Goal: Task Accomplishment & Management: Manage account settings

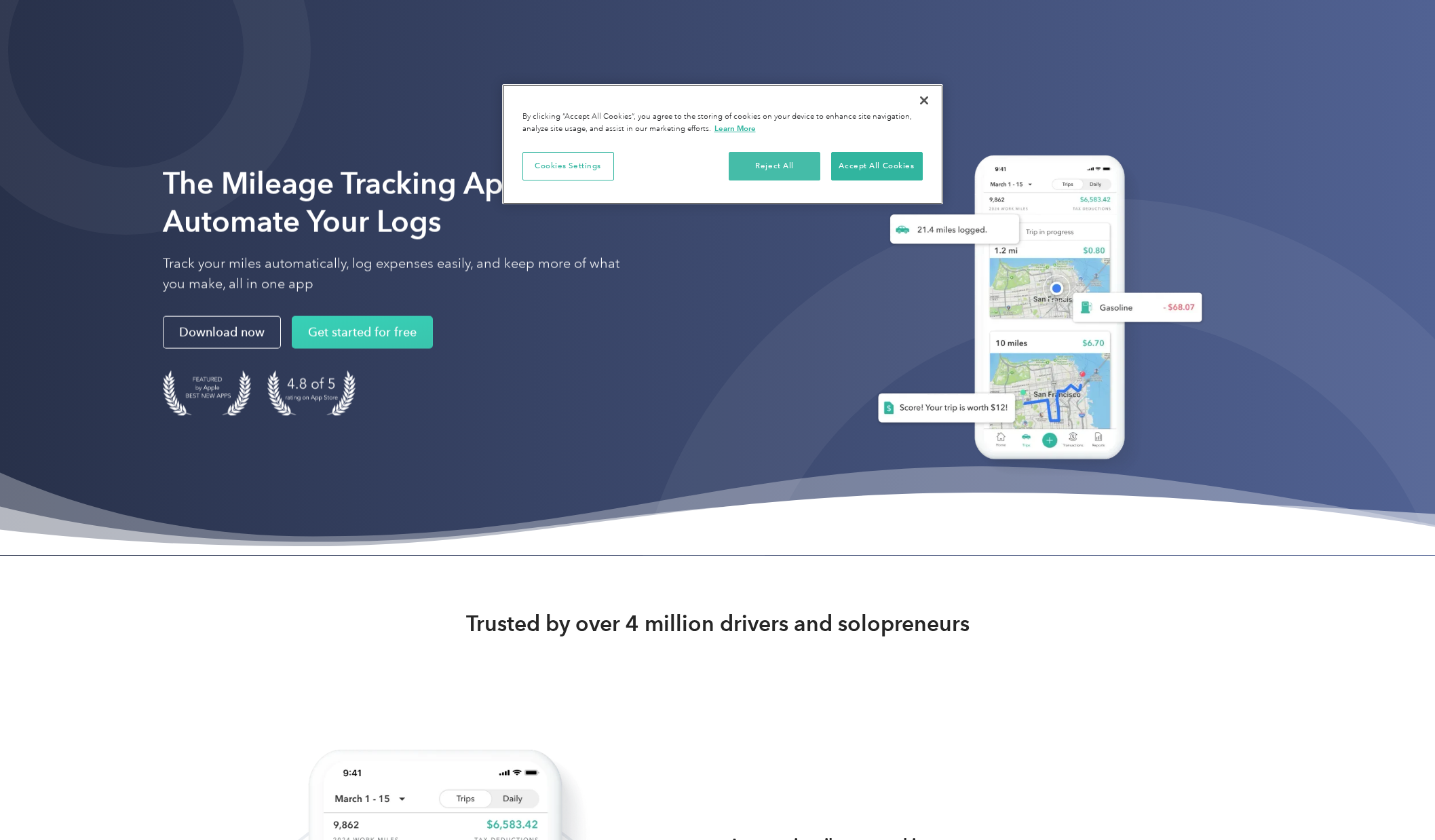
click at [804, 172] on button "Reject All" at bounding box center [774, 166] width 92 height 29
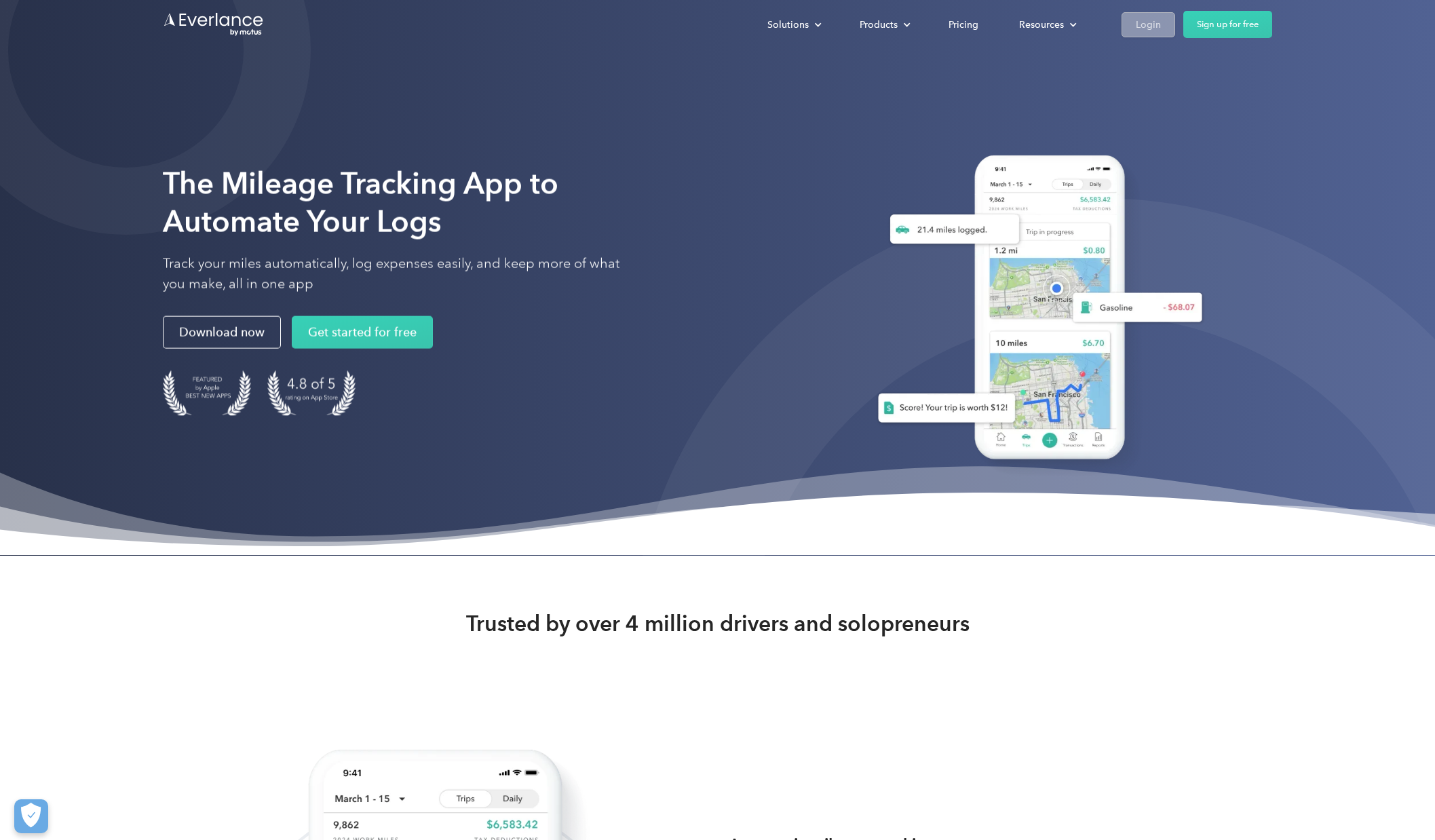
click at [1128, 30] on link "Login" at bounding box center [1148, 25] width 54 height 25
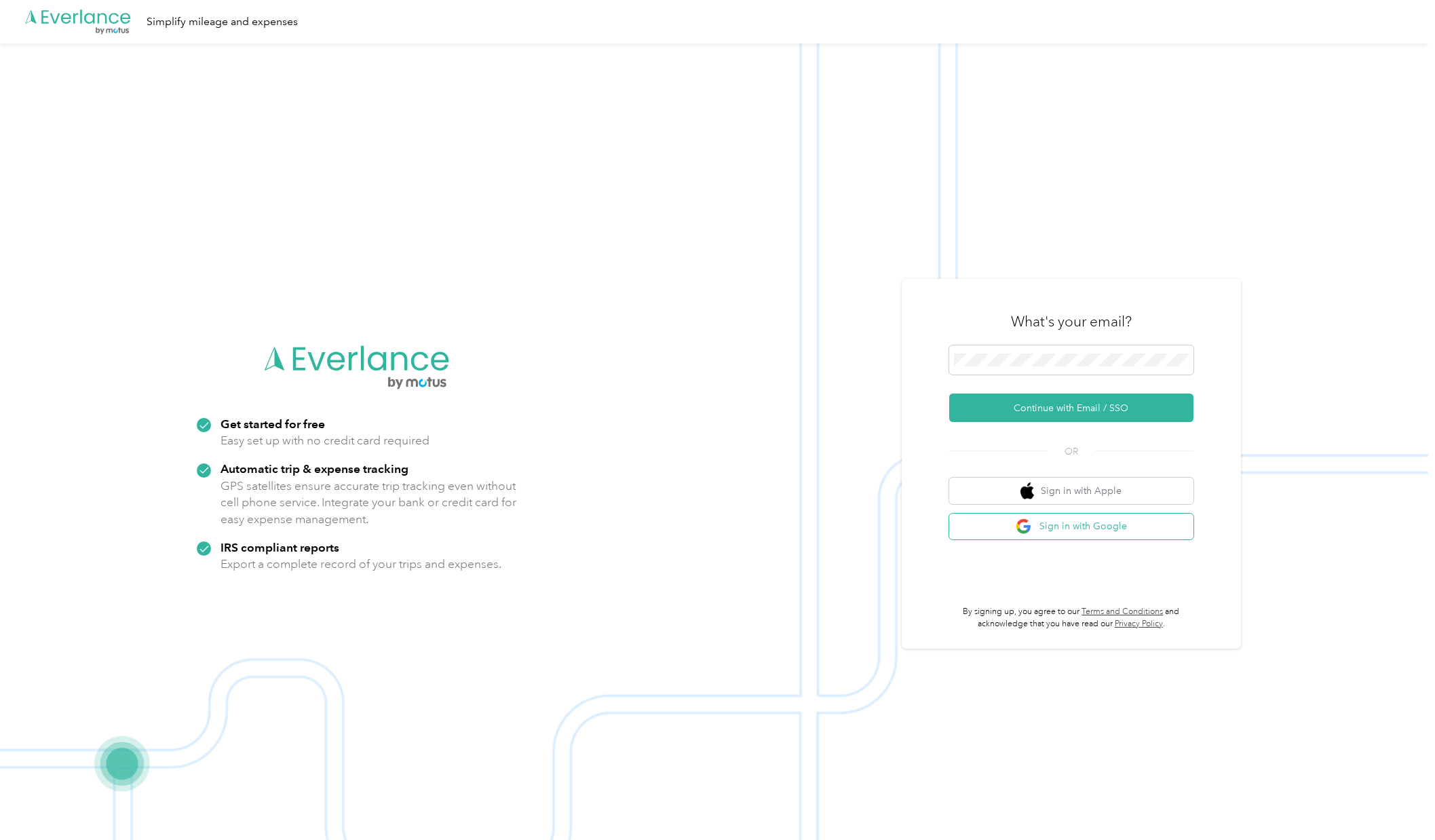
click at [1016, 529] on button "Sign in with Google" at bounding box center [1071, 526] width 245 height 26
drag, startPoint x: 921, startPoint y: 305, endPoint x: 1053, endPoint y: 371, distance: 147.6
click at [921, 305] on div "What's your email? Continue with Email / SSO OR Sign in with Apple Sign in with…" at bounding box center [1071, 463] width 339 height 370
click at [1055, 373] on span at bounding box center [1071, 360] width 245 height 30
click at [1041, 400] on button "Continue with Email / SSO" at bounding box center [1071, 408] width 245 height 29
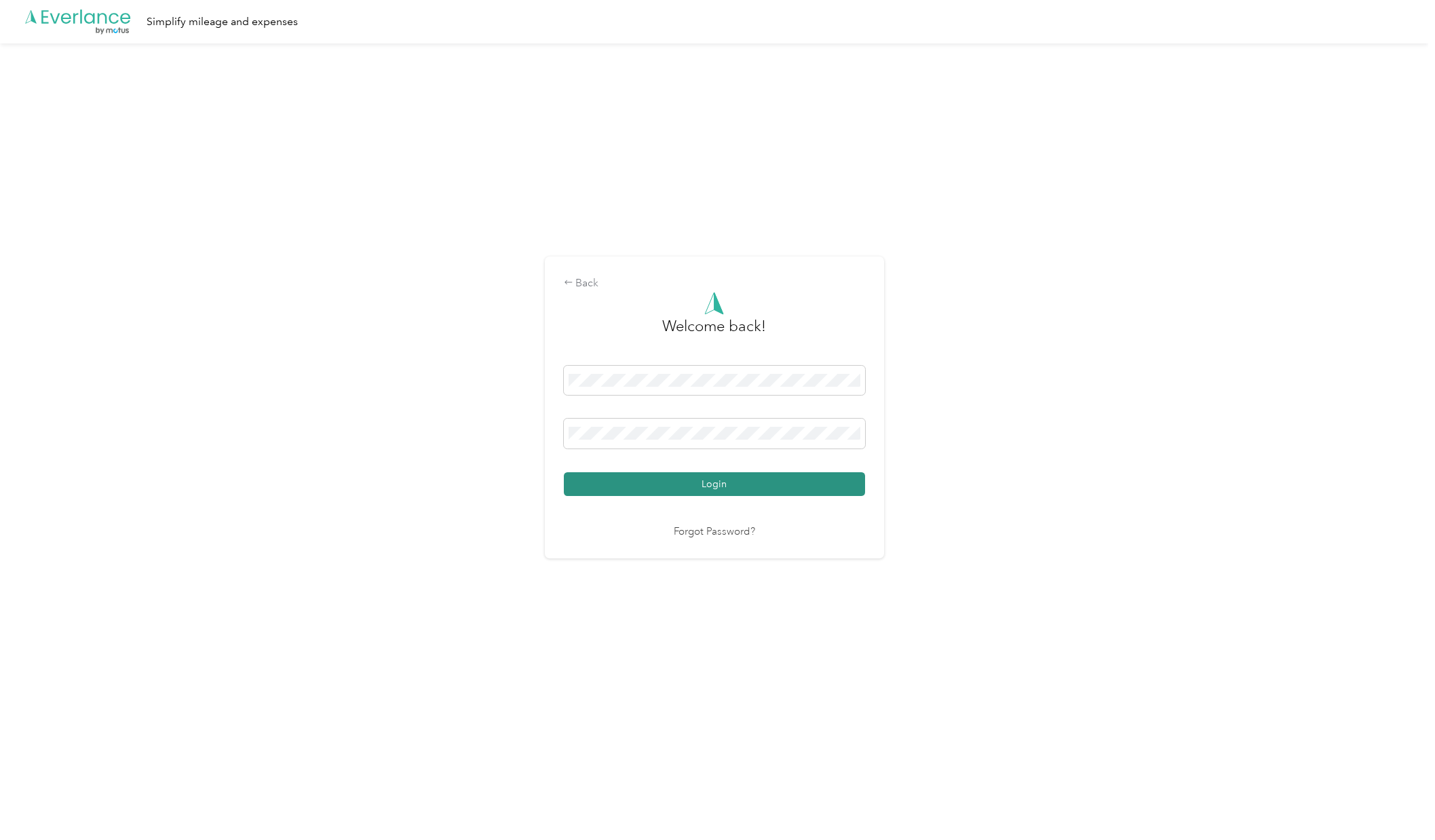
click at [676, 492] on button "Login" at bounding box center [714, 484] width 301 height 24
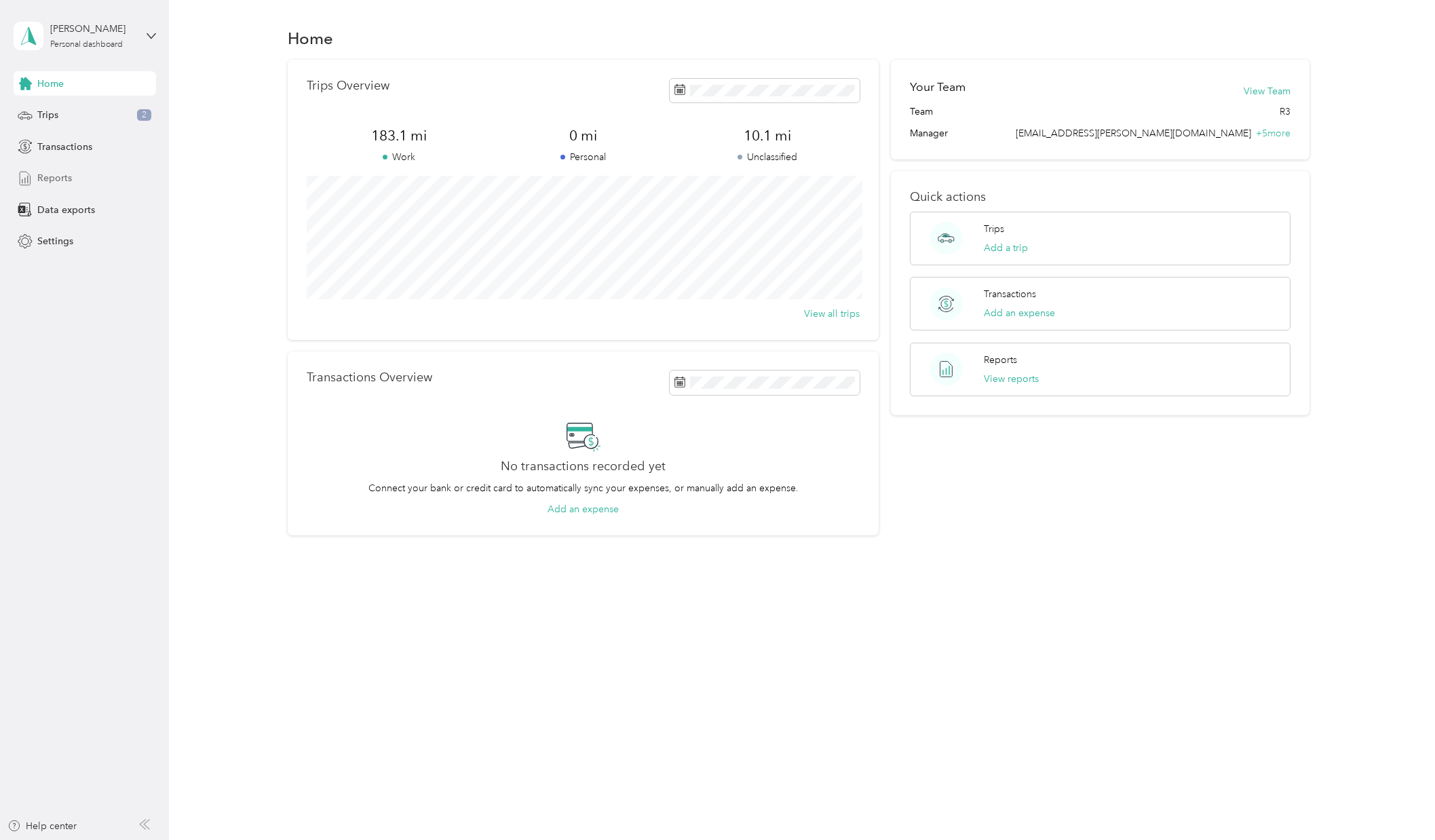
click at [68, 169] on div "Reports" at bounding box center [85, 178] width 143 height 24
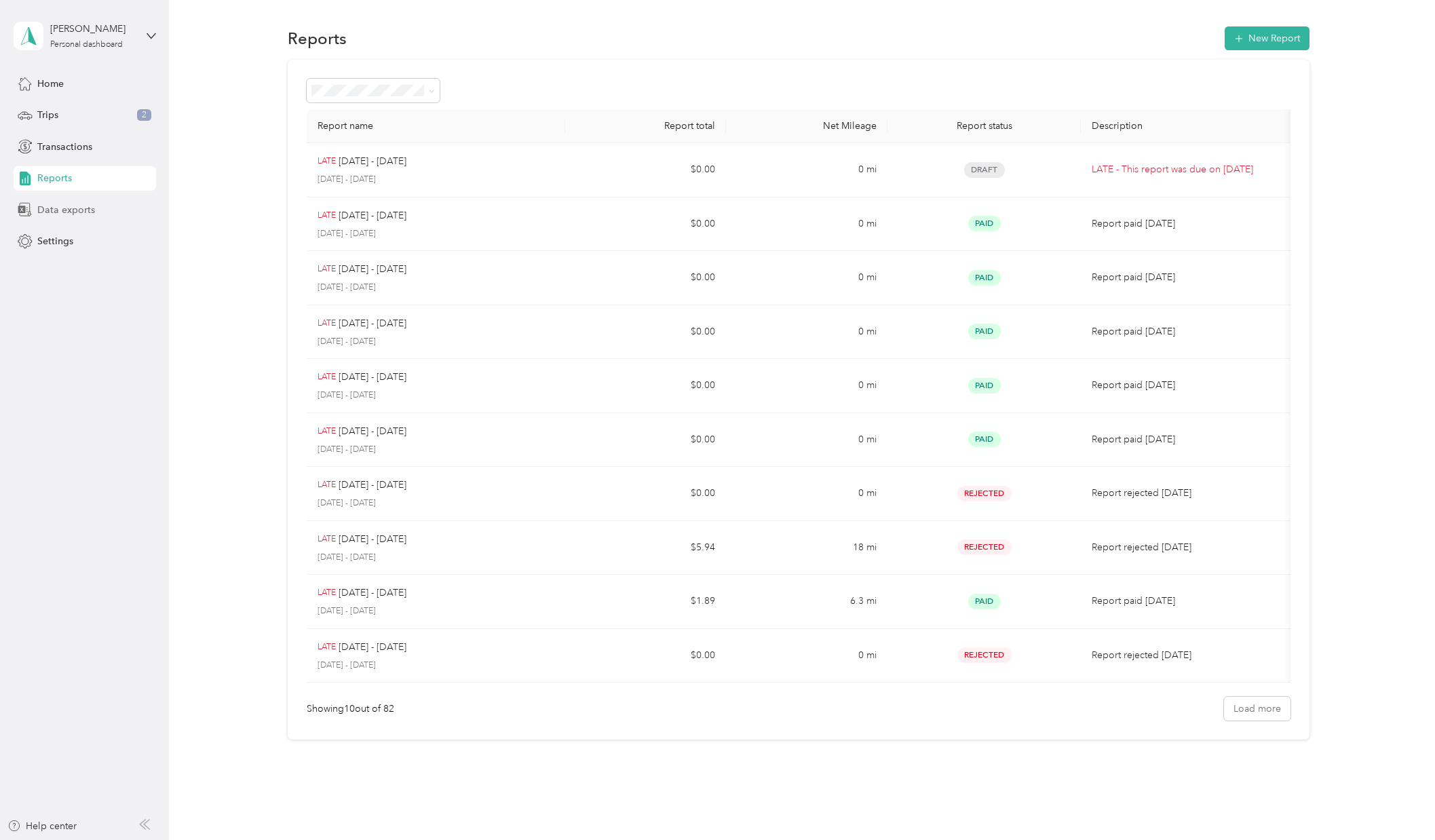
click at [73, 212] on span "Data exports" at bounding box center [66, 210] width 57 height 14
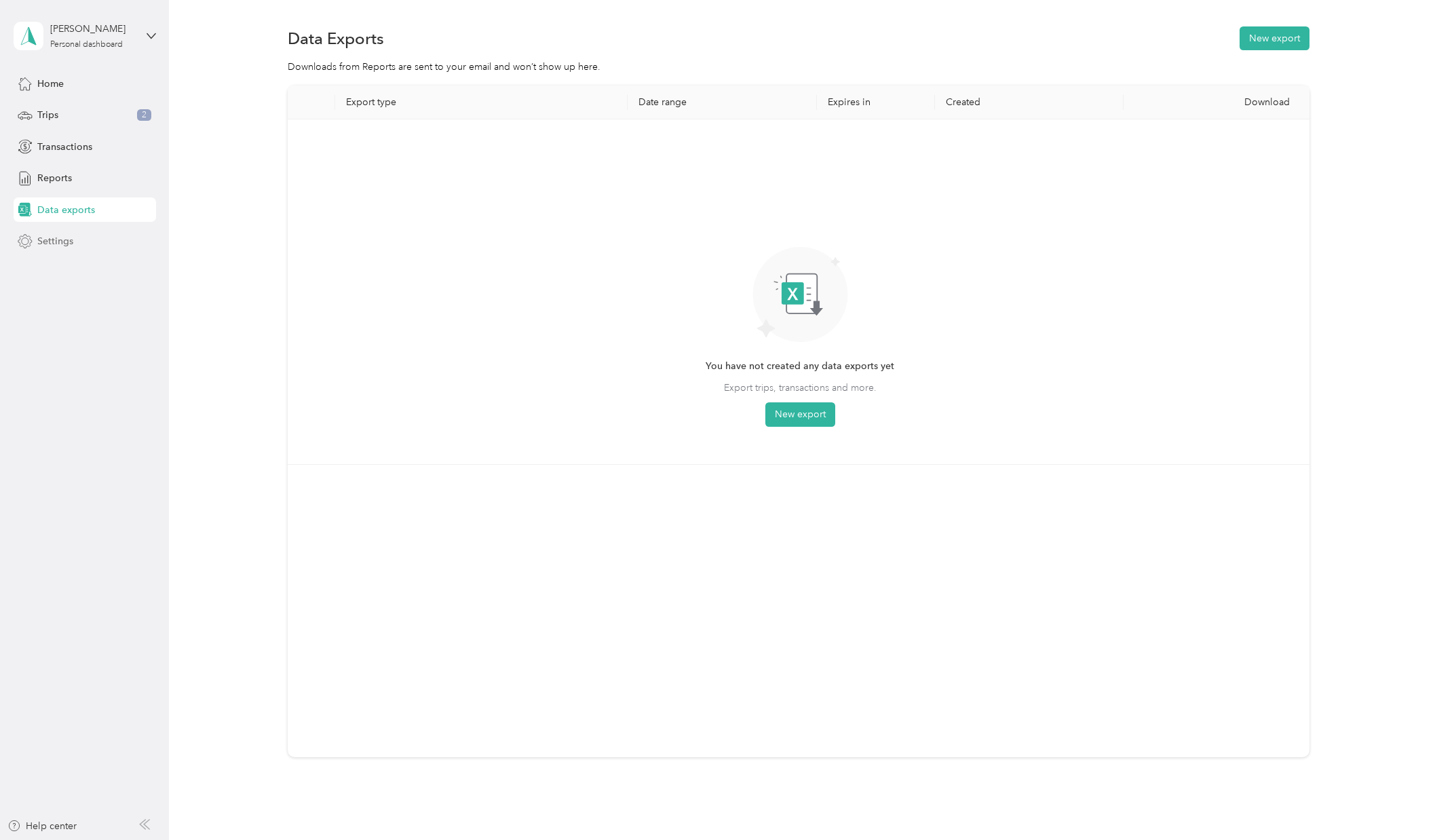
click at [50, 240] on span "Settings" at bounding box center [55, 241] width 36 height 14
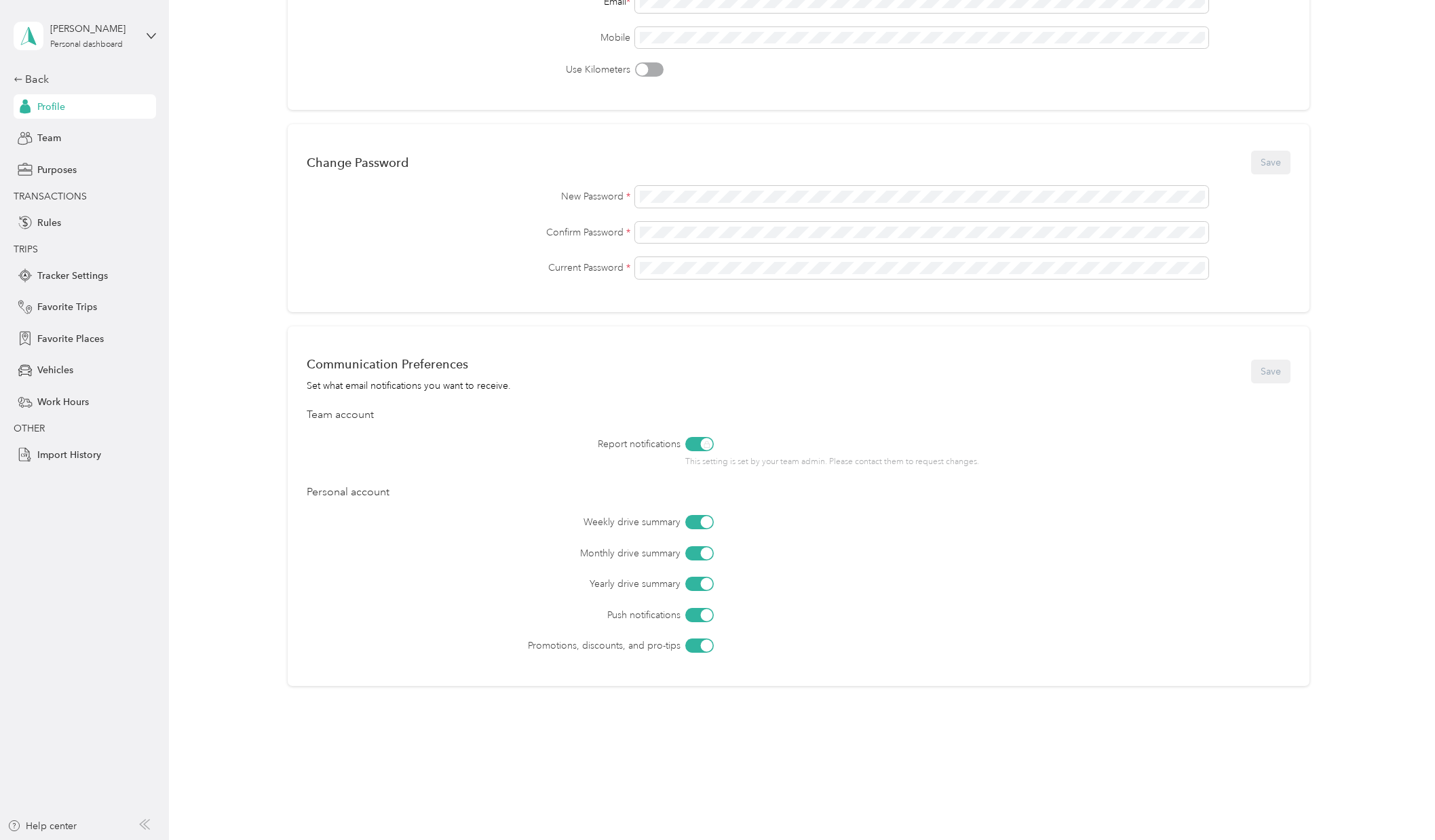
scroll to position [241, 0]
click at [62, 275] on span "Tracker Settings" at bounding box center [72, 276] width 71 height 14
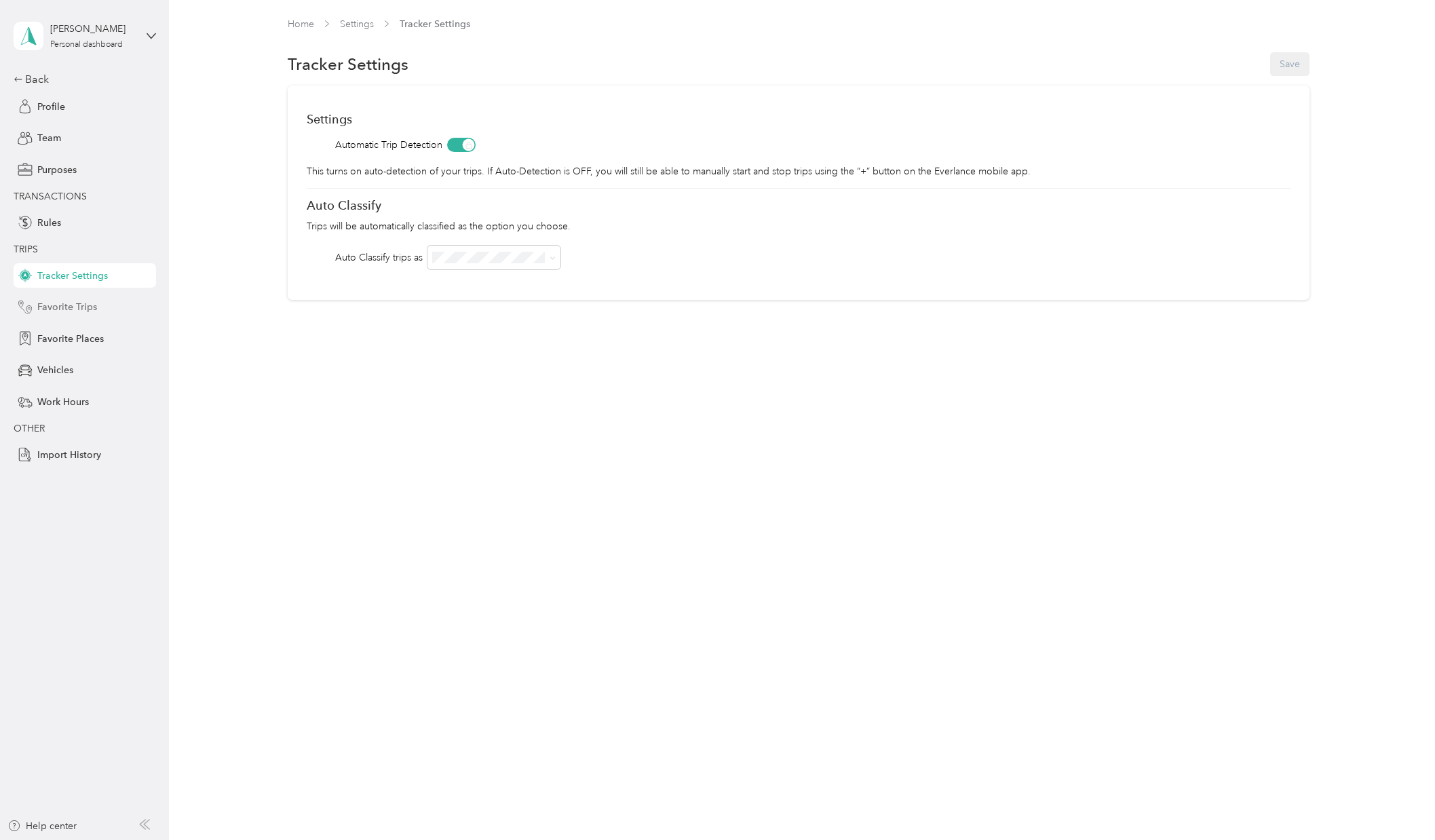
click at [68, 307] on span "Favorite Trips" at bounding box center [67, 307] width 60 height 14
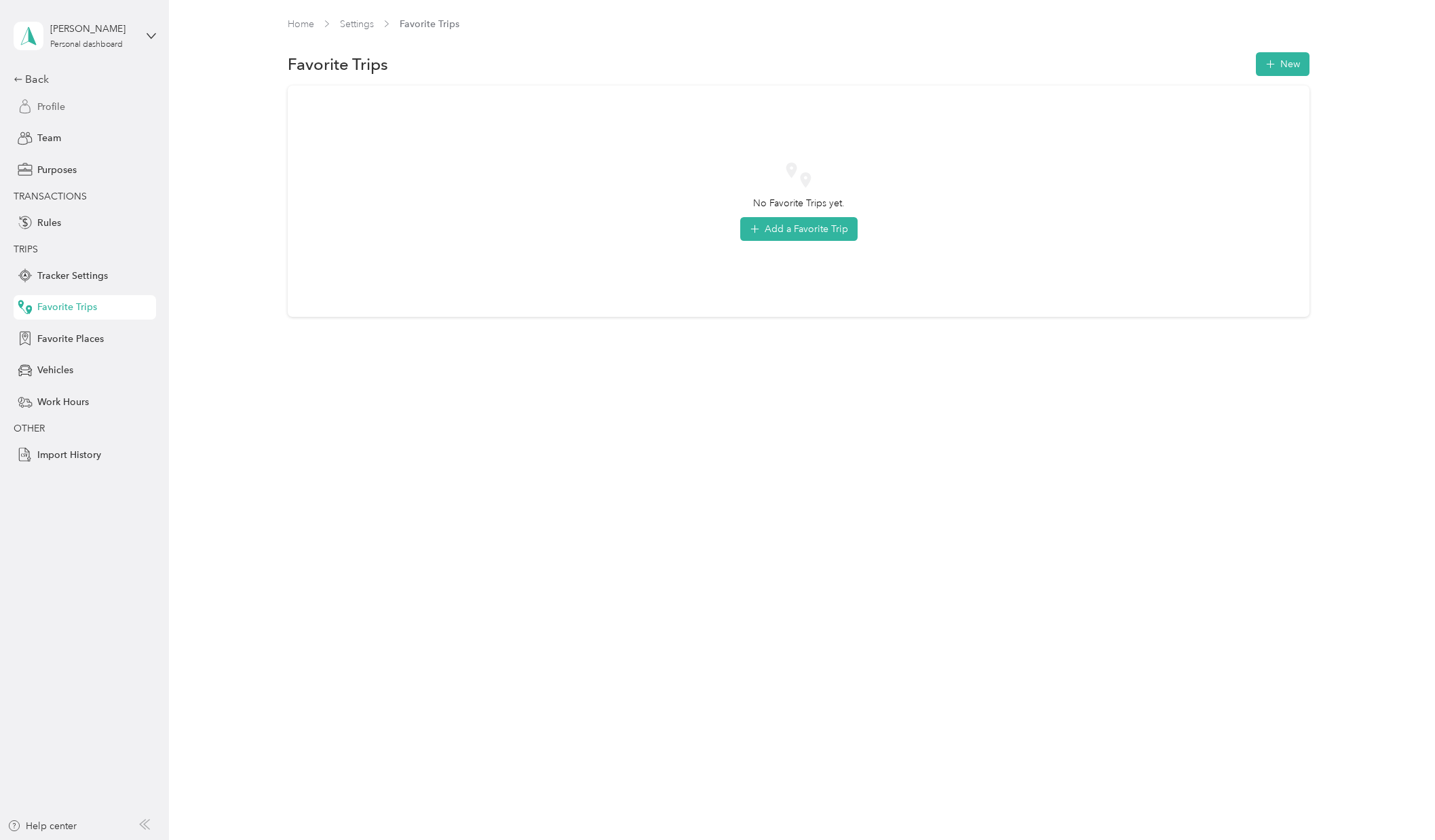
click at [61, 101] on span "Profile" at bounding box center [51, 106] width 28 height 14
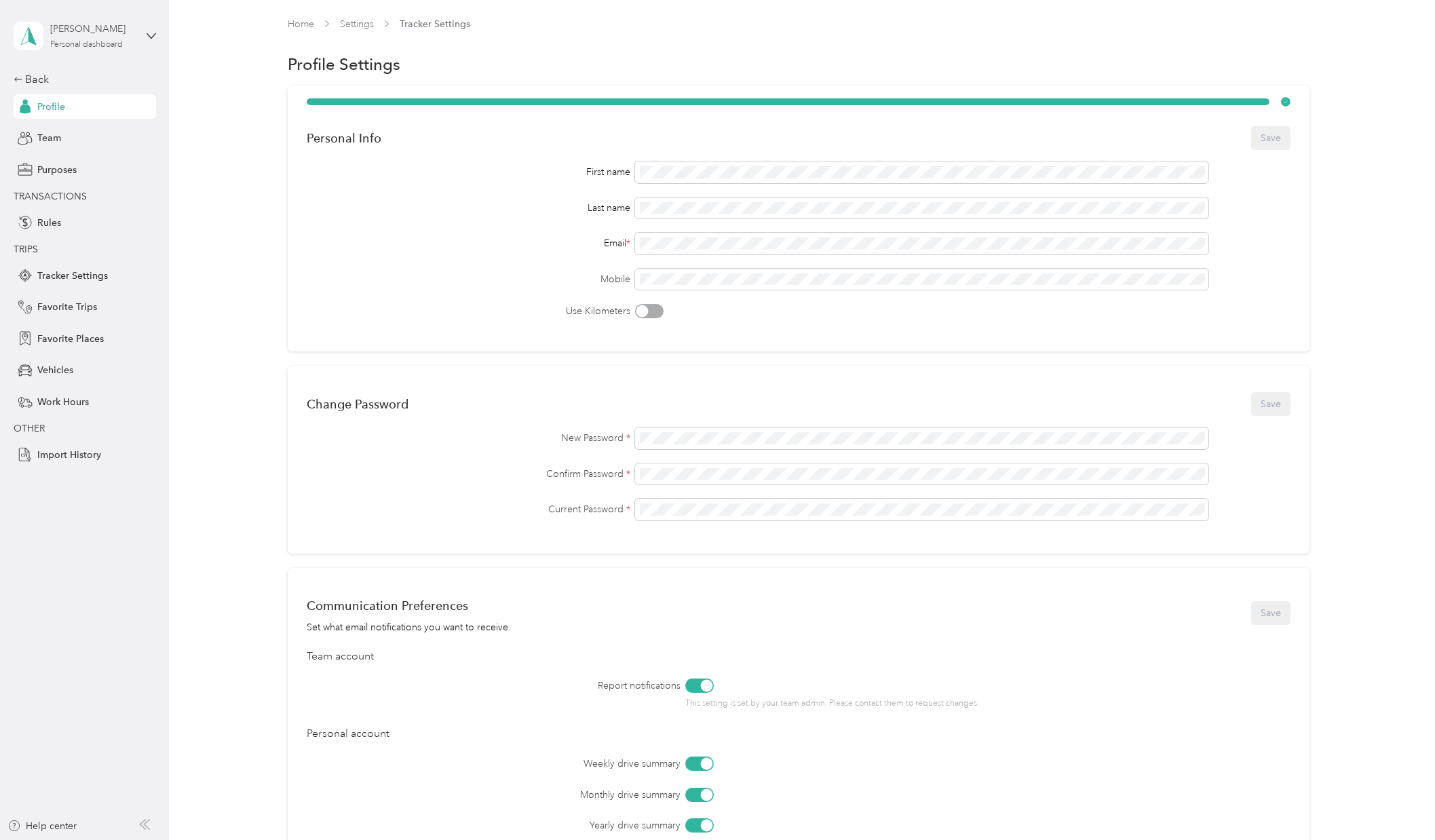
click at [84, 29] on div "[PERSON_NAME]" at bounding box center [92, 29] width 85 height 14
drag, startPoint x: 125, startPoint y: 245, endPoint x: 110, endPoint y: 217, distance: 31.8
click at [125, 245] on span "TRIPS" at bounding box center [81, 249] width 136 height 14
click at [24, 82] on div "Back" at bounding box center [81, 79] width 136 height 16
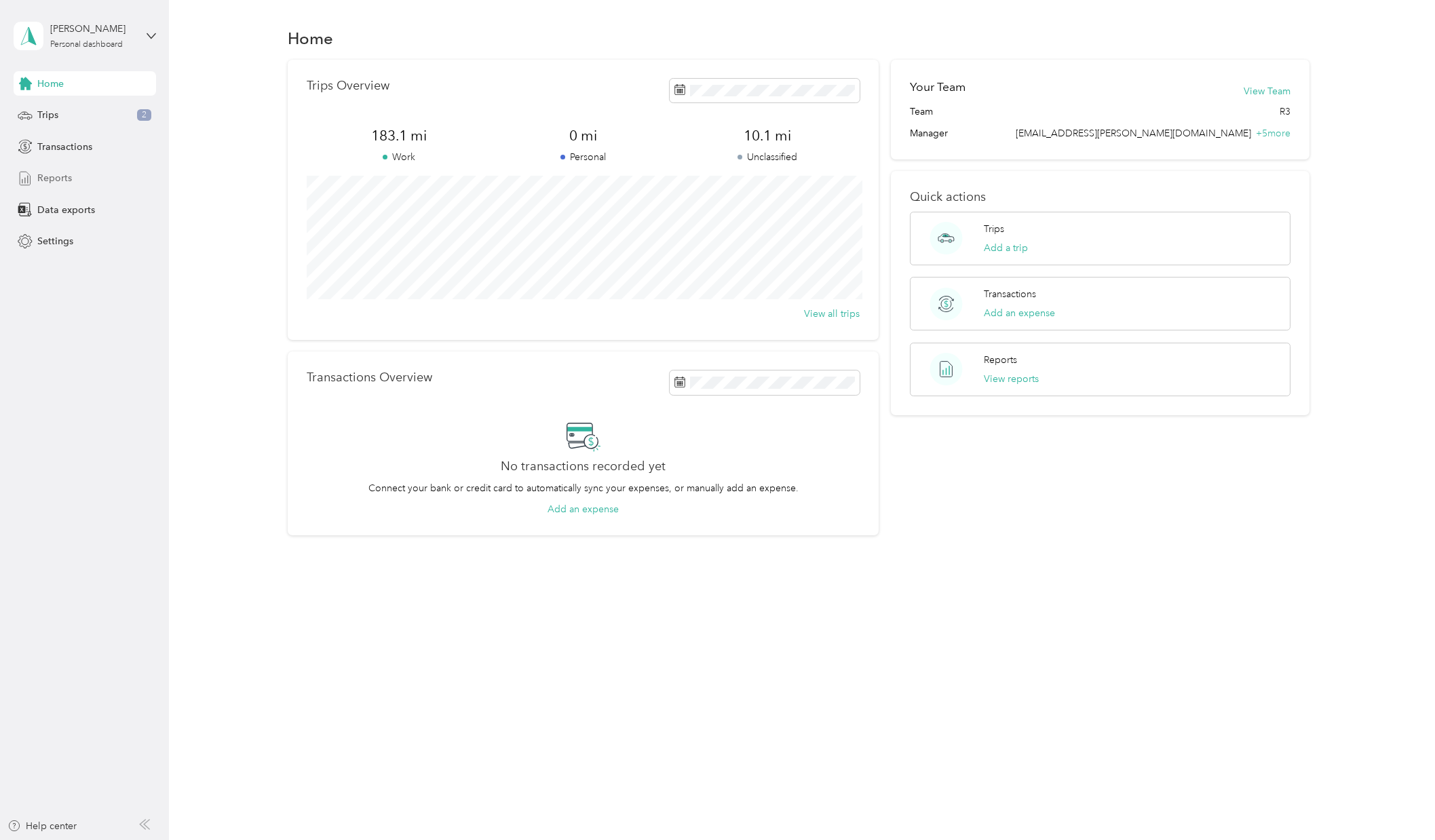
click at [64, 180] on span "Reports" at bounding box center [54, 178] width 35 height 14
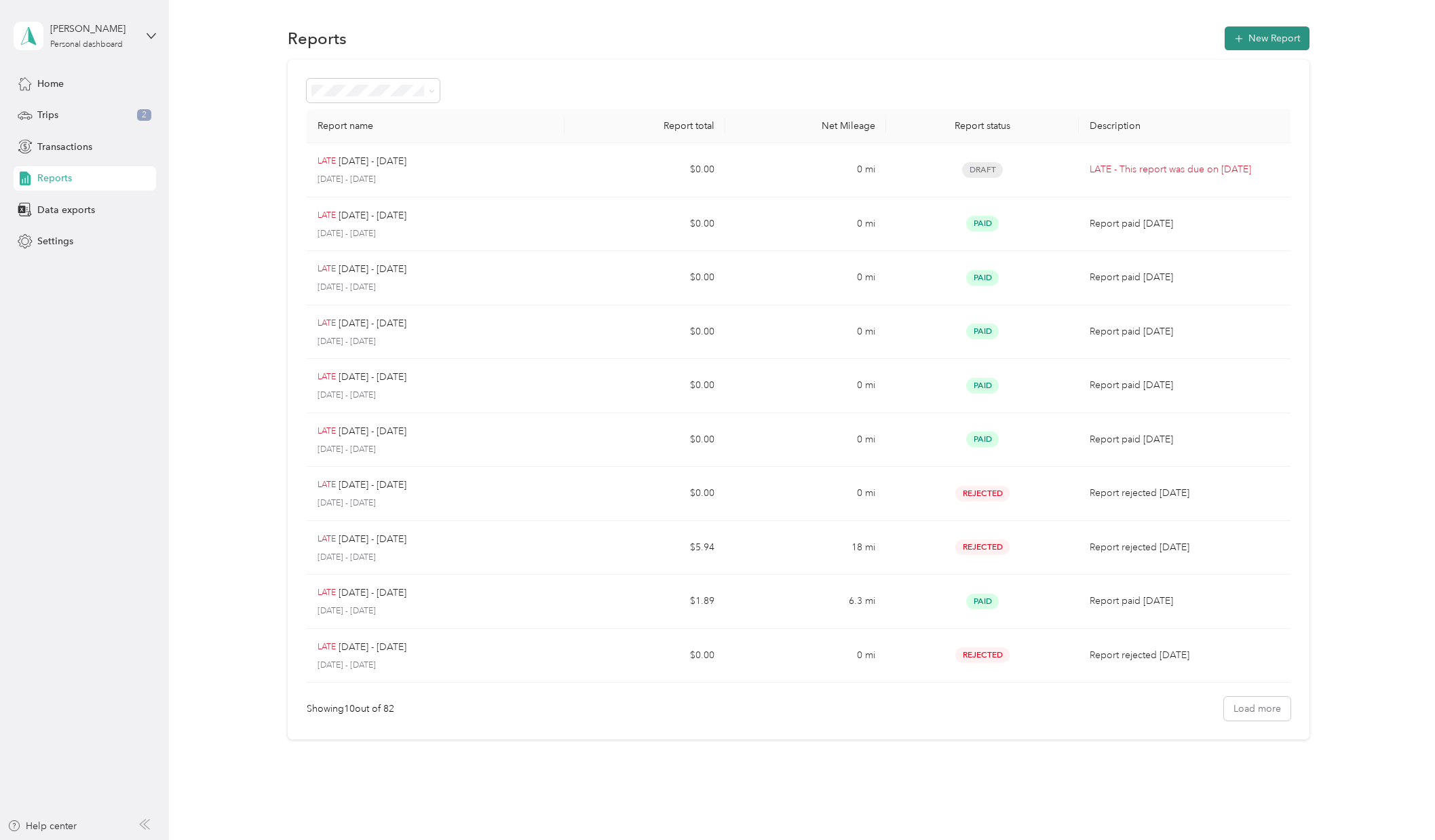
click at [1293, 39] on button "New Report" at bounding box center [1266, 38] width 85 height 24
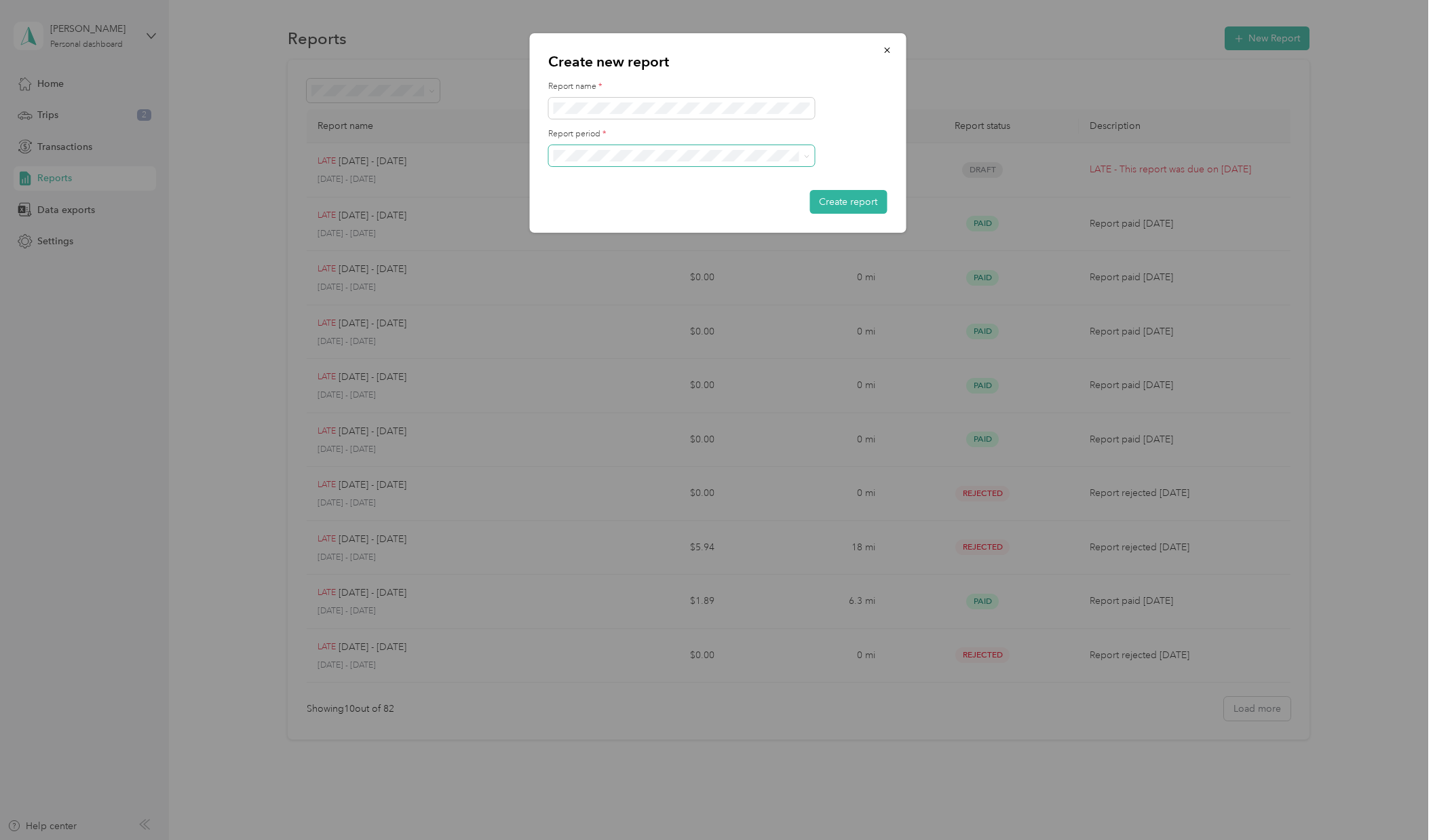
click at [748, 162] on span at bounding box center [681, 156] width 266 height 22
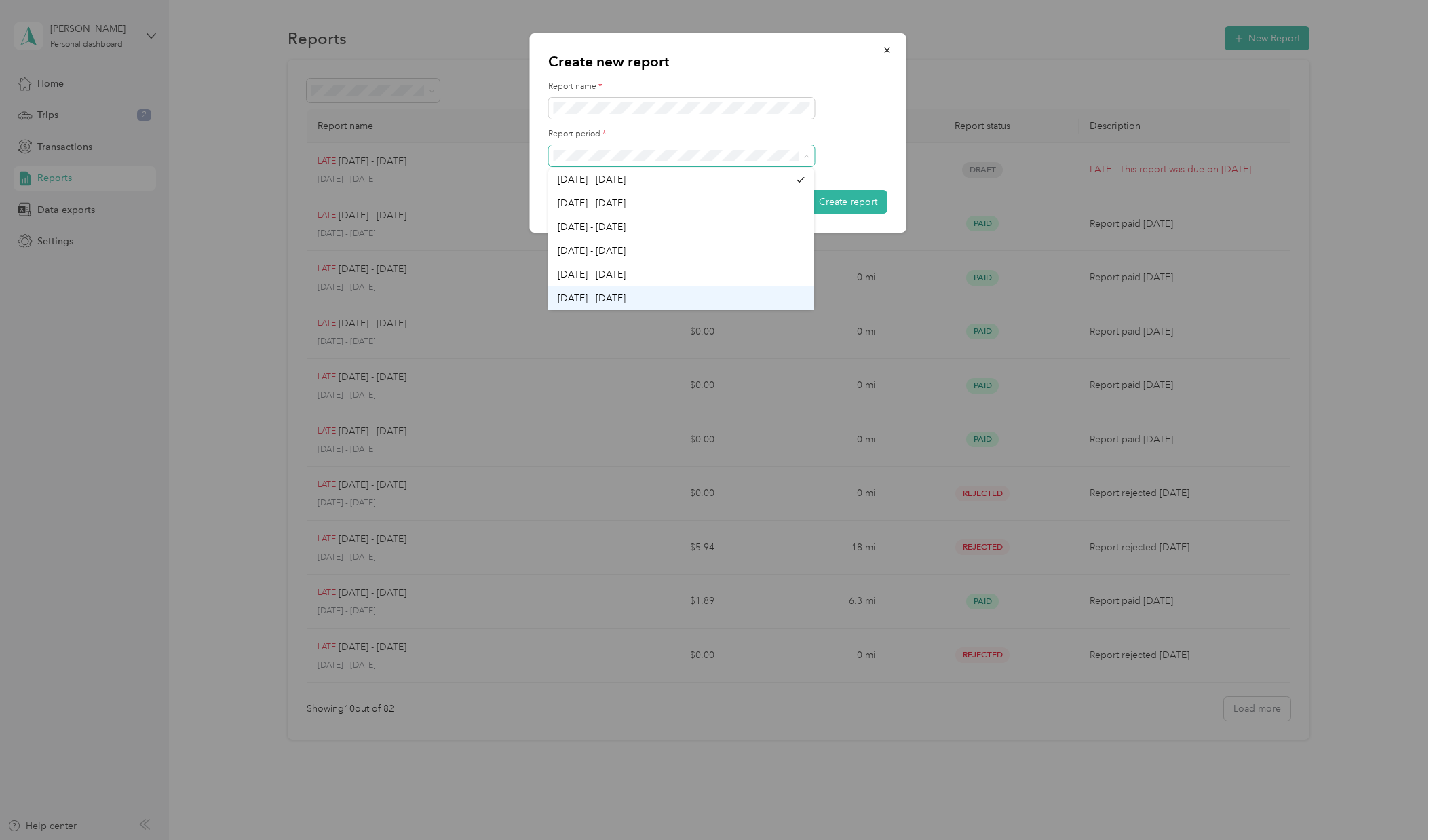
scroll to position [1, 0]
drag, startPoint x: 670, startPoint y: 285, endPoint x: 669, endPoint y: 218, distance: 67.0
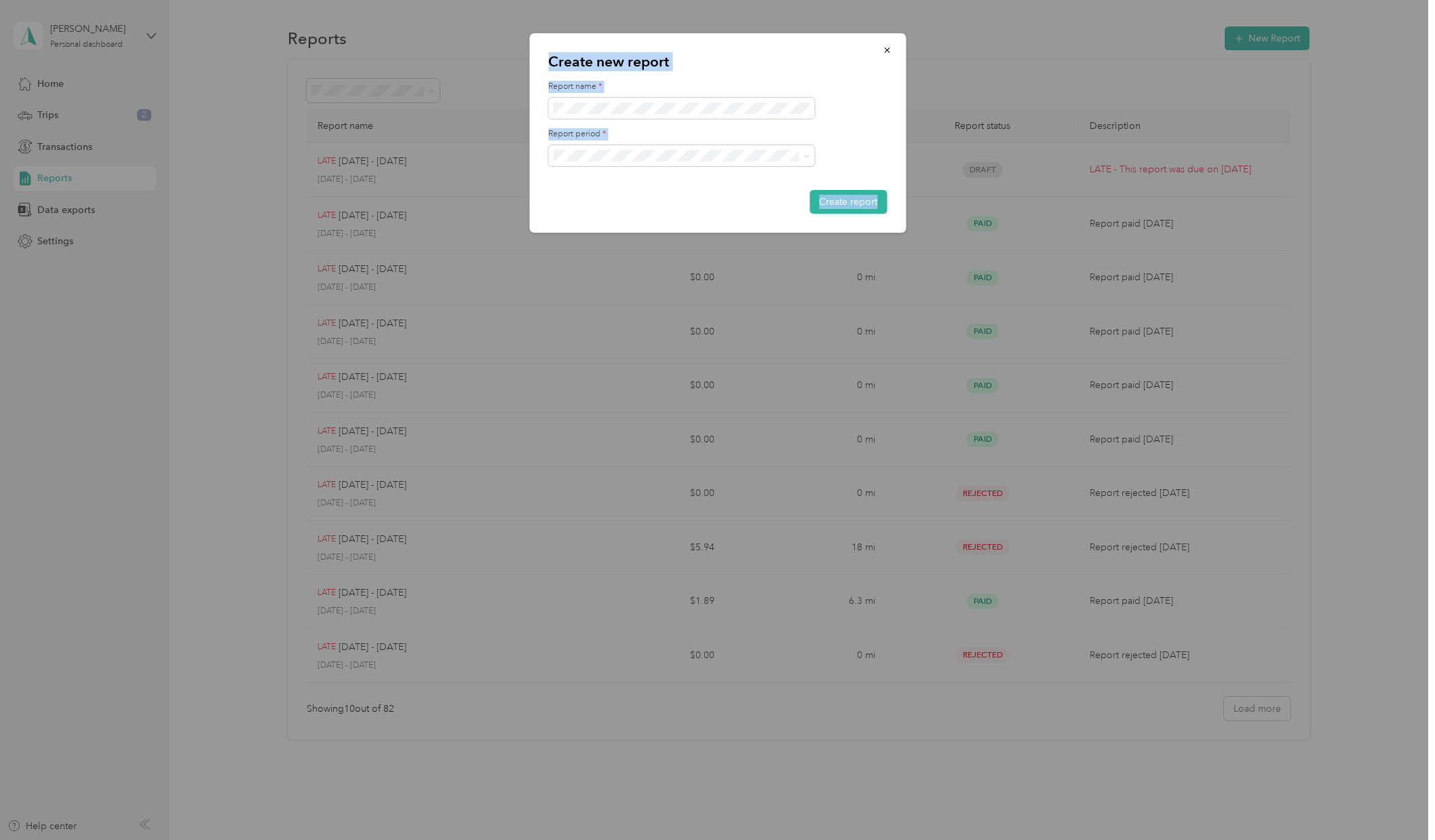
scroll to position [0, 0]
click at [629, 286] on li "[DATE] - [DATE]" at bounding box center [681, 290] width 266 height 24
click at [624, 120] on form "Report name * Report period * Create report" at bounding box center [718, 147] width 339 height 133
click at [620, 290] on li "[DATE] - [DATE]" at bounding box center [681, 297] width 266 height 24
click at [592, 116] on span at bounding box center [681, 109] width 266 height 22
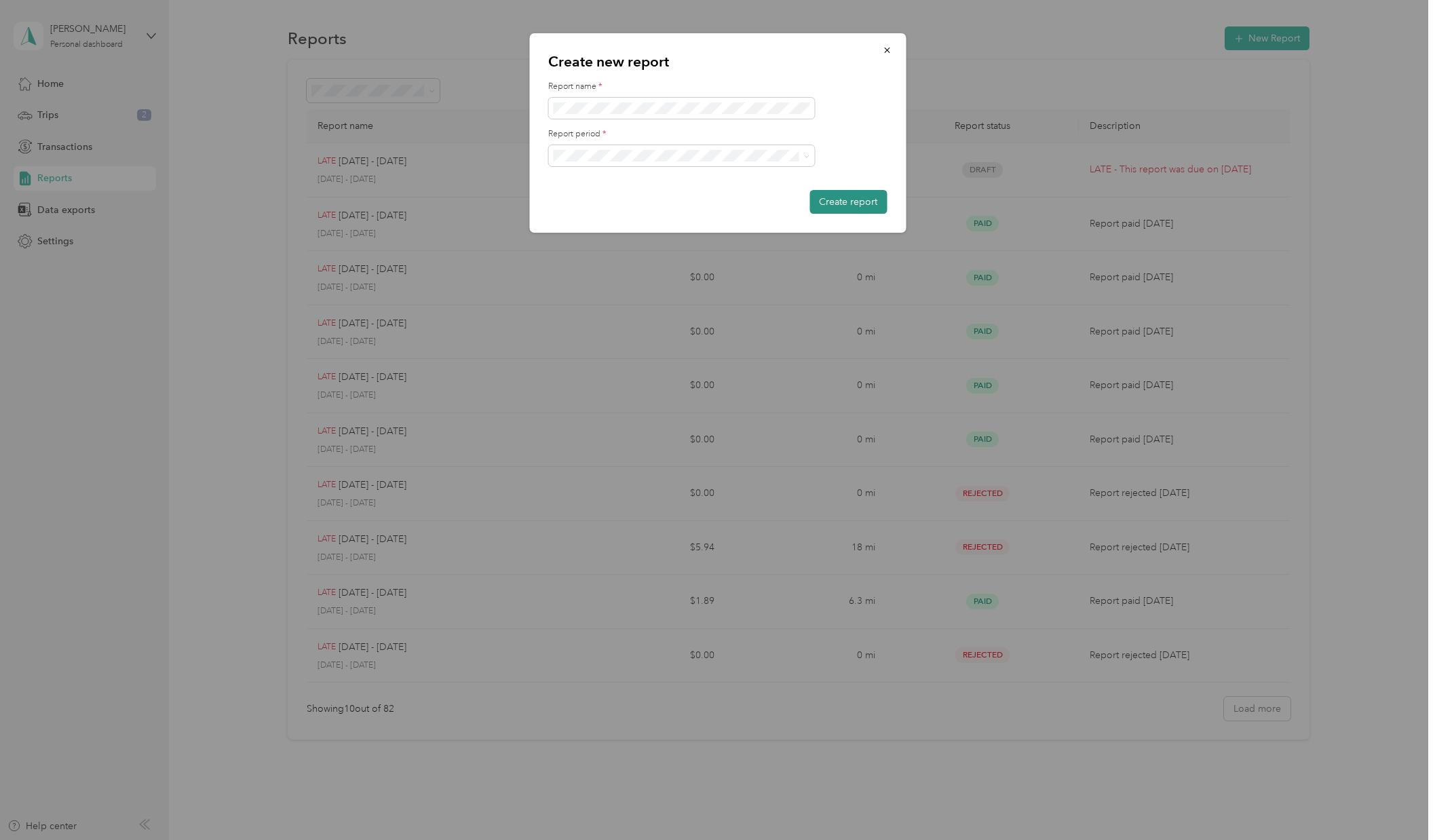
click at [853, 191] on button "Create report" at bounding box center [848, 202] width 78 height 24
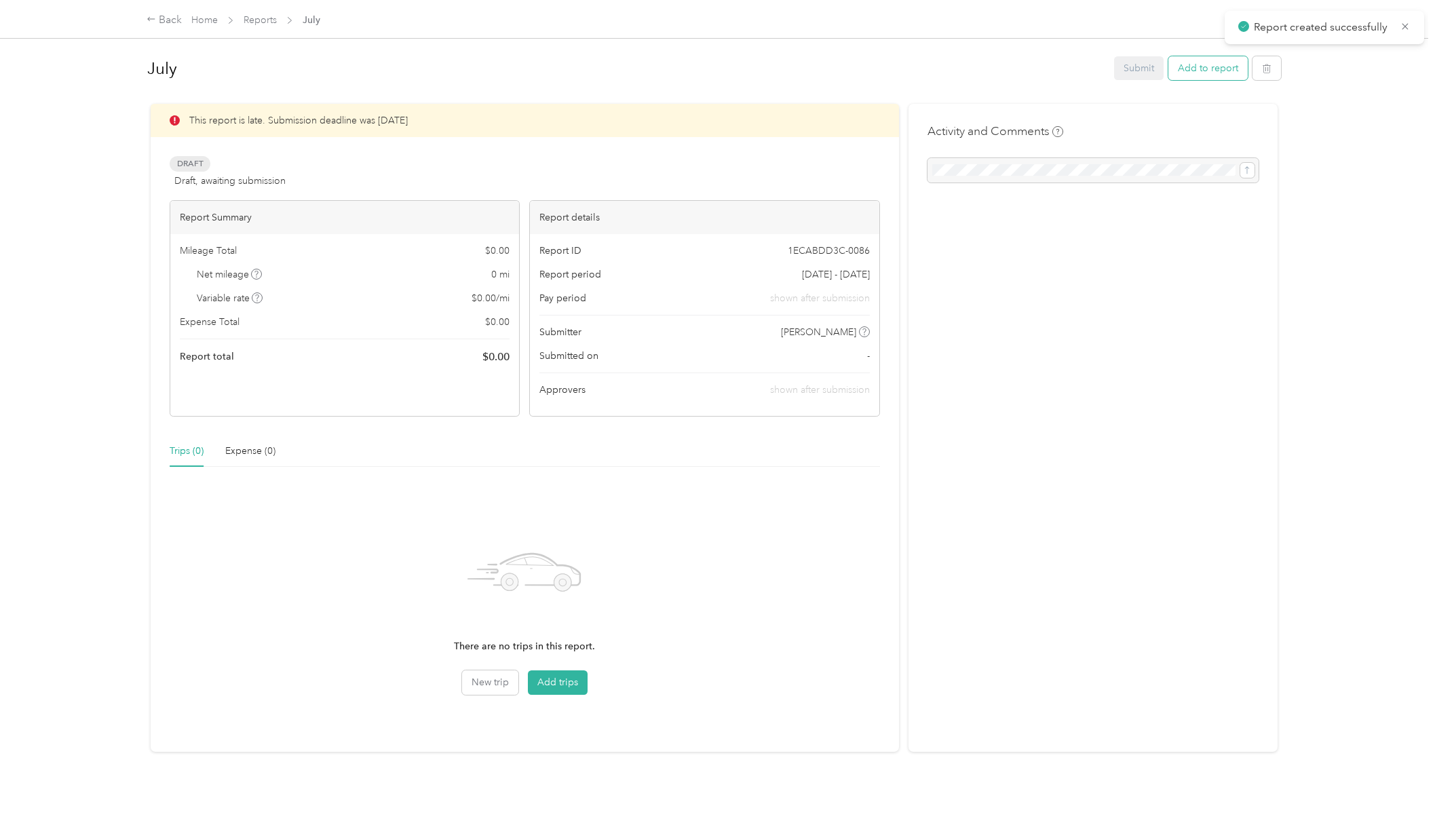
click at [1215, 72] on button "Add to report" at bounding box center [1208, 68] width 79 height 24
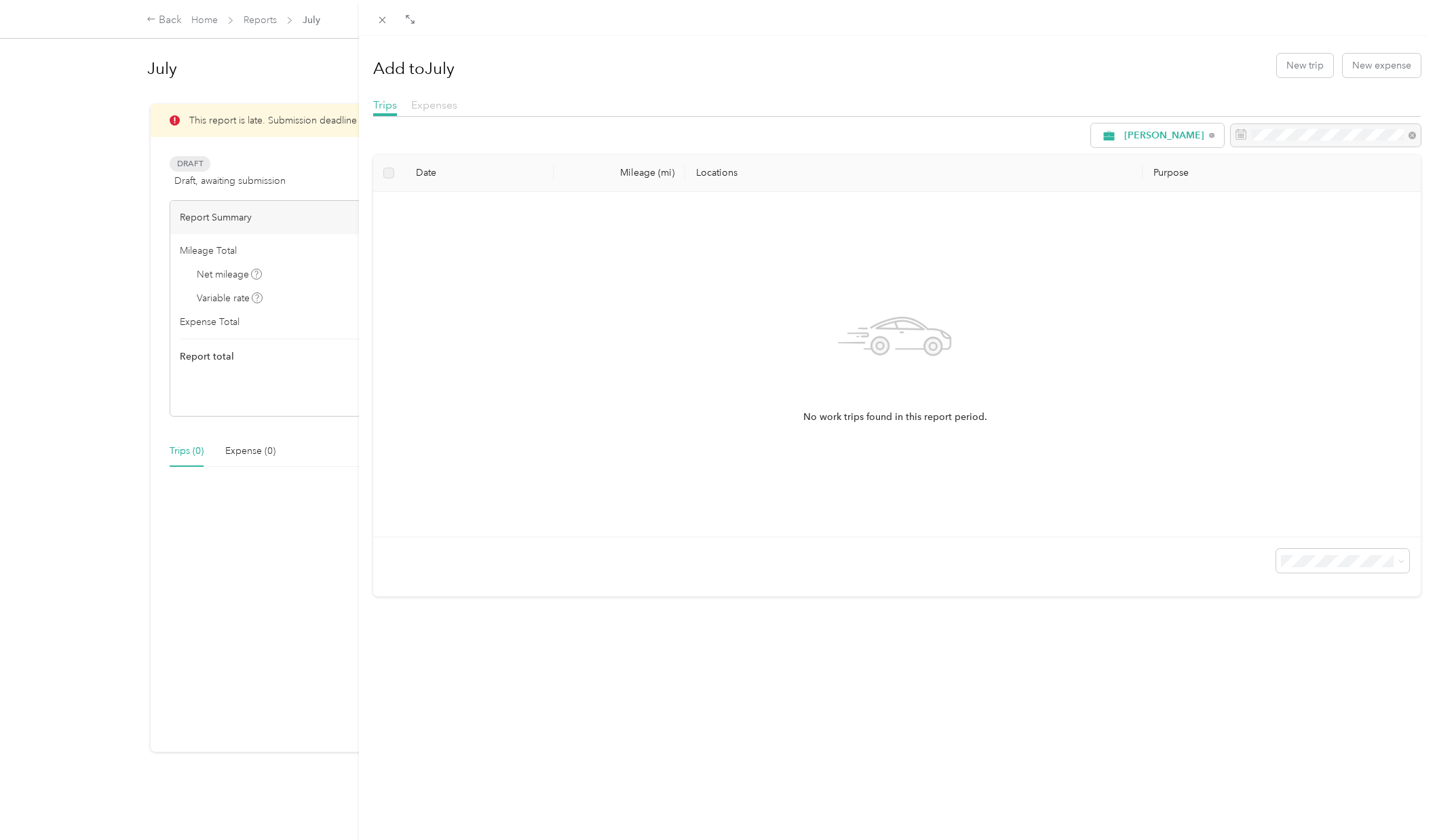
click at [420, 99] on span "Expenses" at bounding box center [434, 105] width 46 height 13
click at [377, 21] on icon at bounding box center [382, 19] width 12 height 12
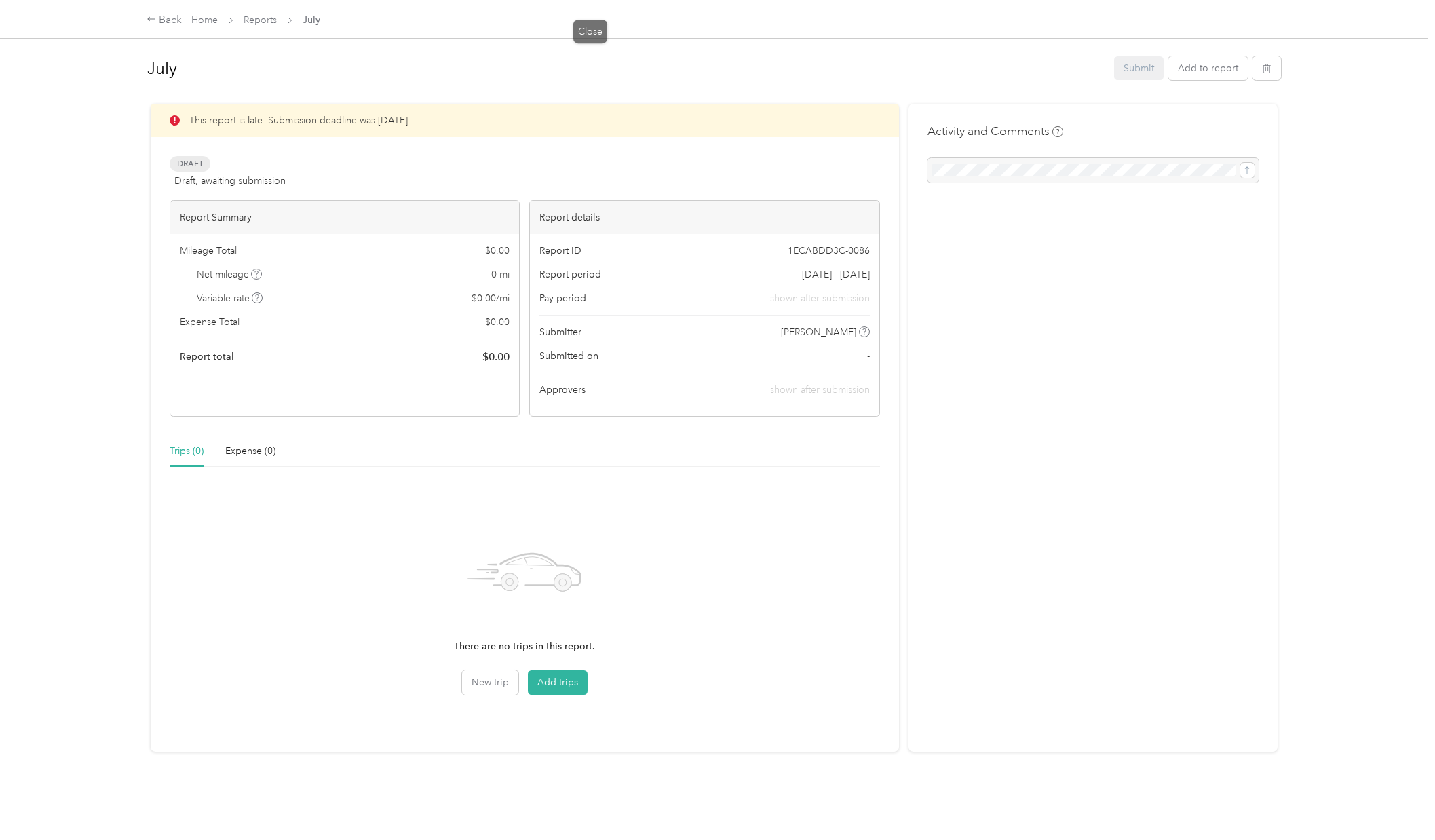
click at [304, 102] on div at bounding box center [718, 420] width 1435 height 840
click at [554, 682] on button "Add trips" at bounding box center [558, 682] width 60 height 24
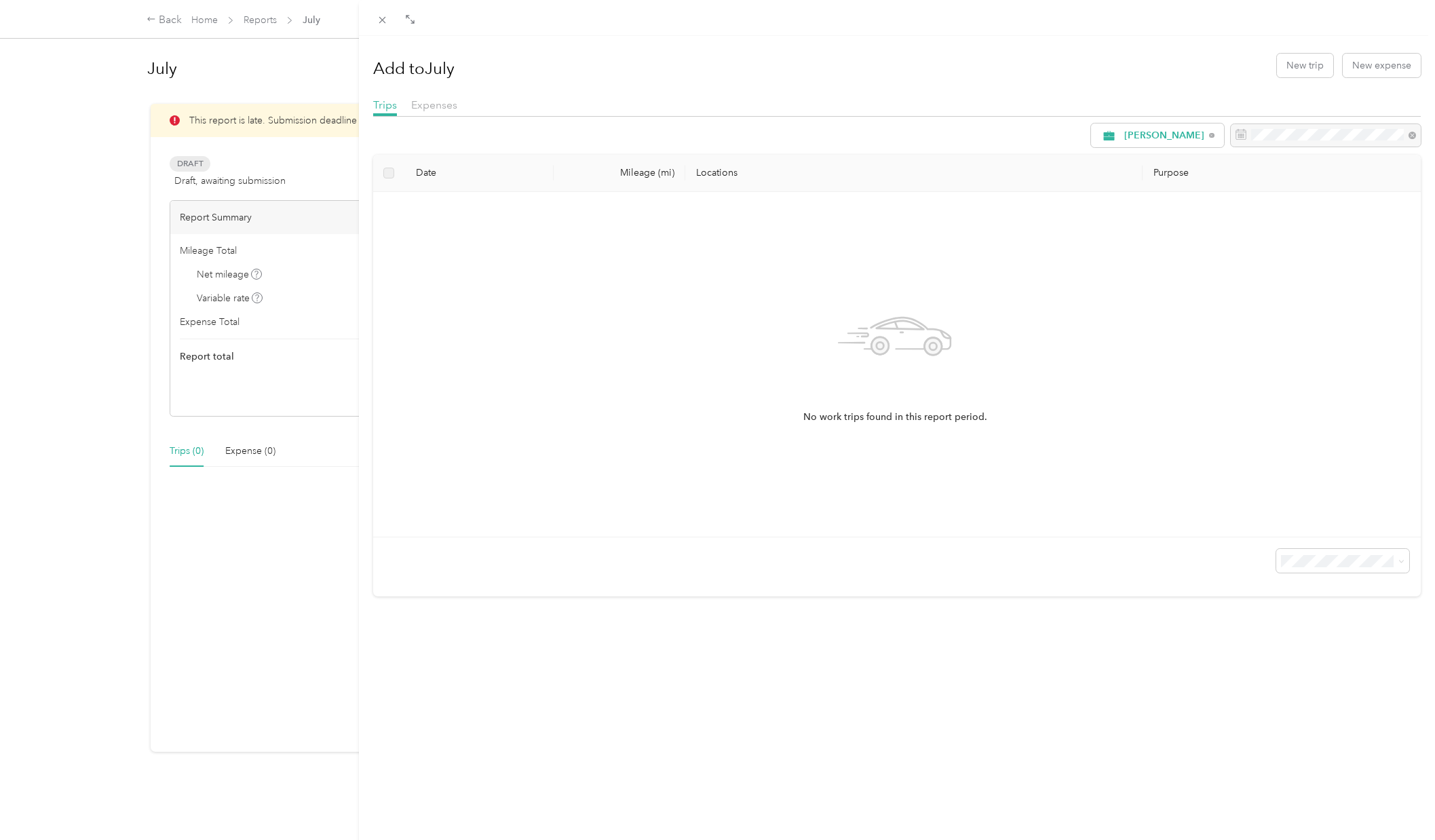
click at [1153, 228] on div "No work trips found in this report period." at bounding box center [895, 364] width 1023 height 323
click at [422, 113] on div "Expenses" at bounding box center [434, 106] width 46 height 17
click at [383, 23] on icon at bounding box center [382, 19] width 12 height 12
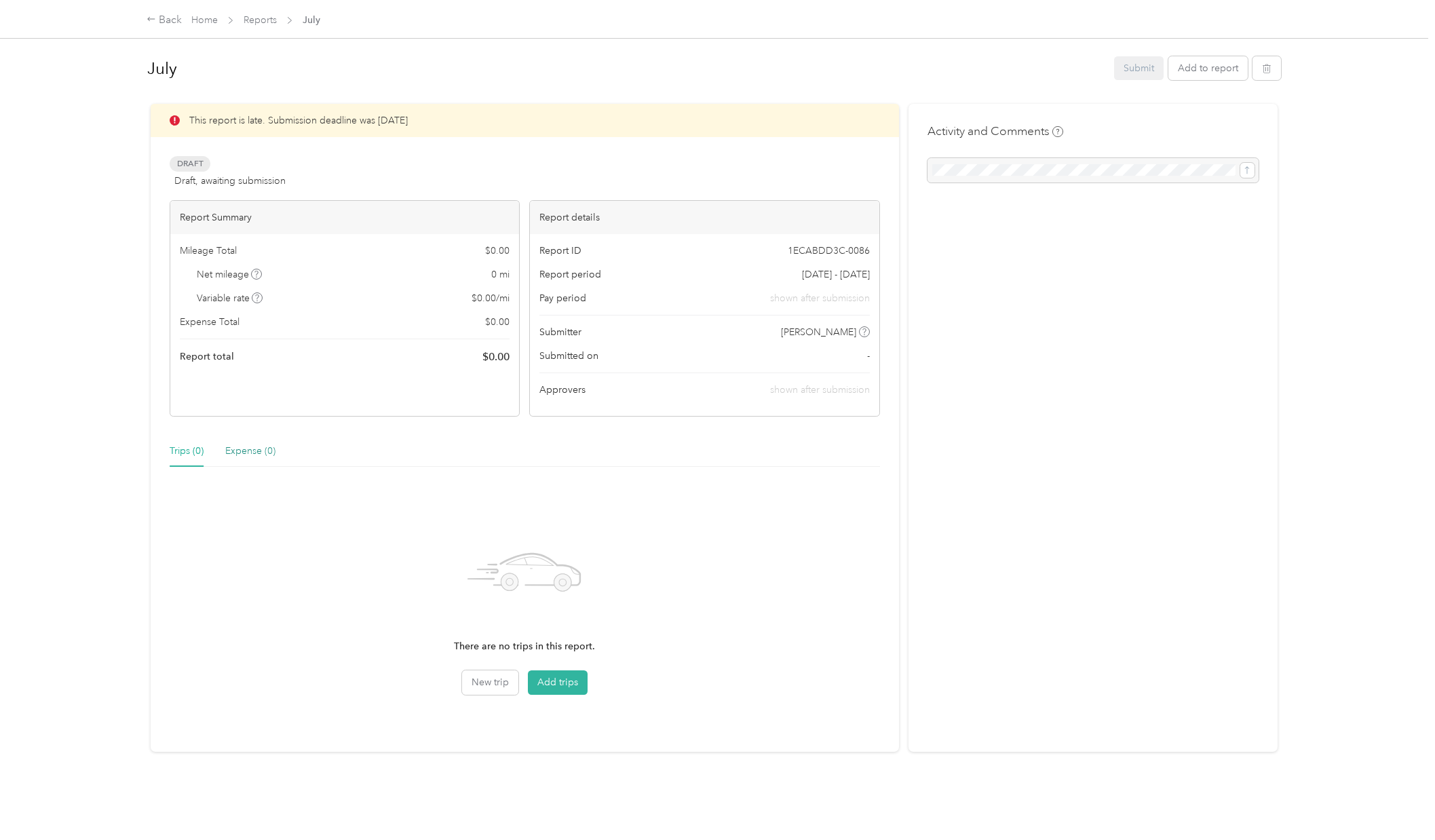
click at [254, 456] on div "Expense (0)" at bounding box center [250, 450] width 50 height 15
click at [157, 23] on div "Back" at bounding box center [164, 20] width 35 height 16
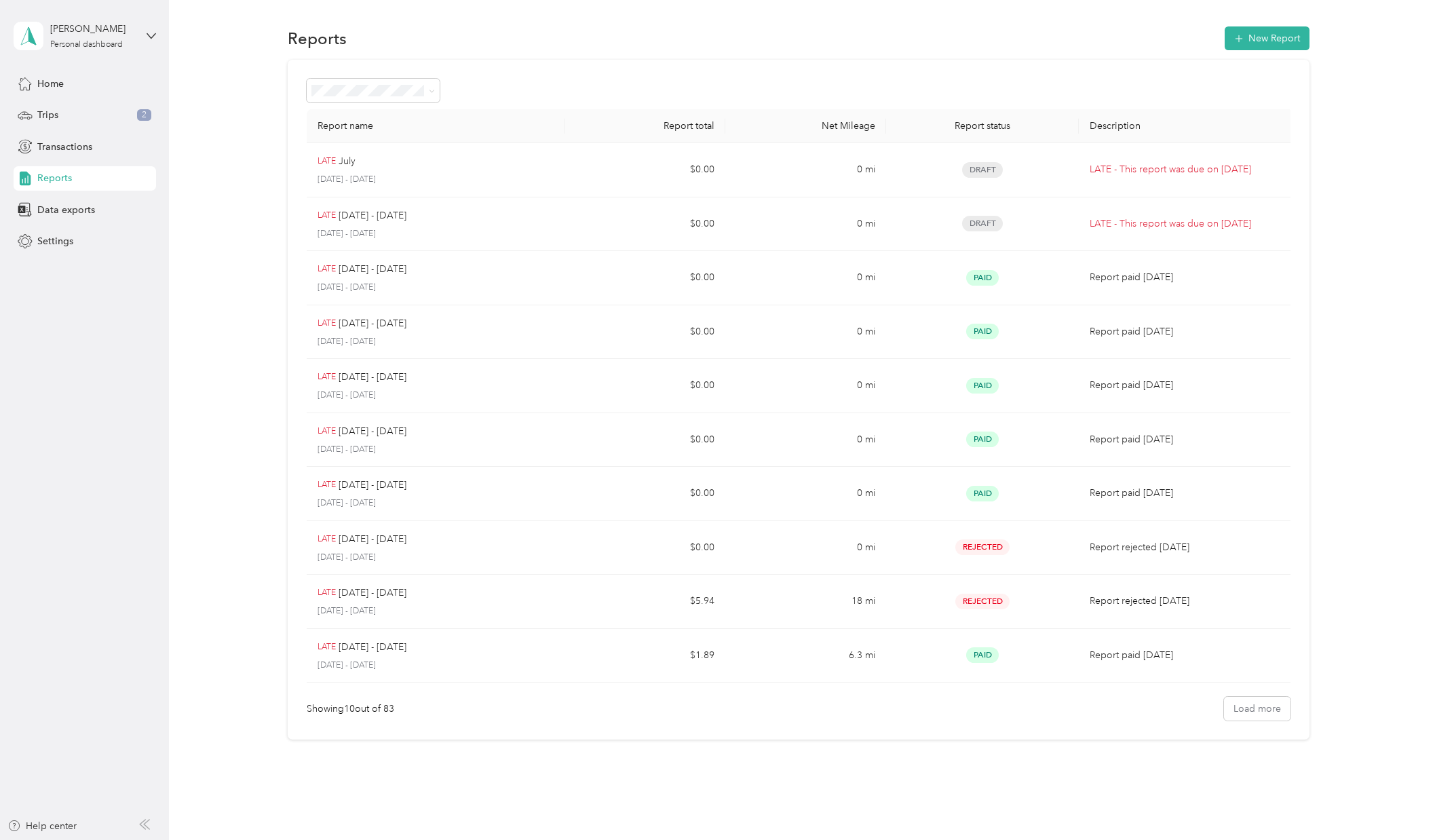
click at [64, 253] on aside "[PERSON_NAME] Personal dashboard Home Trips 2 Transactions Reports Data exports…" at bounding box center [85, 420] width 169 height 840
click at [64, 248] on span "Settings" at bounding box center [55, 241] width 36 height 14
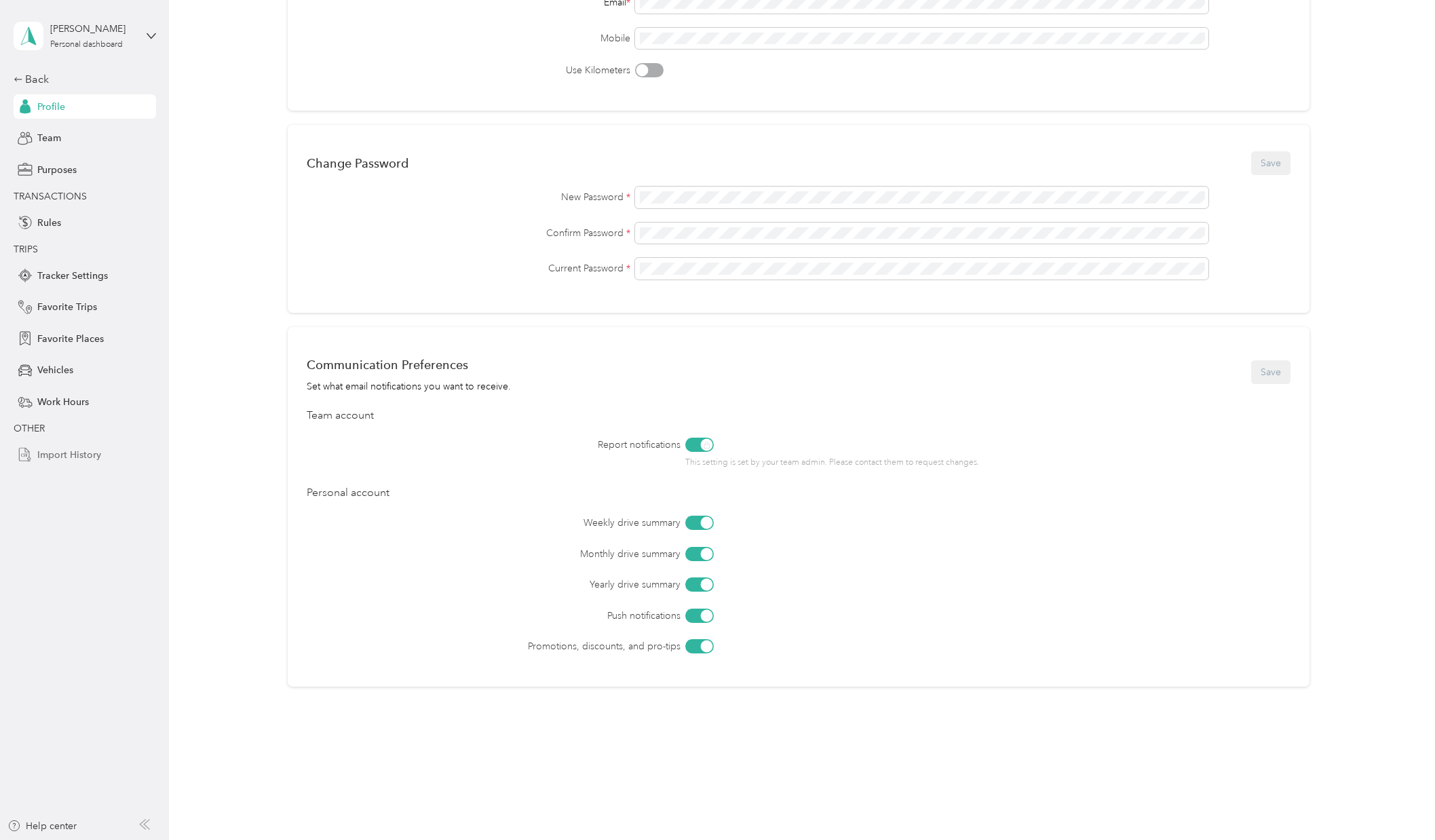
click at [82, 458] on span "Import History" at bounding box center [69, 455] width 64 height 14
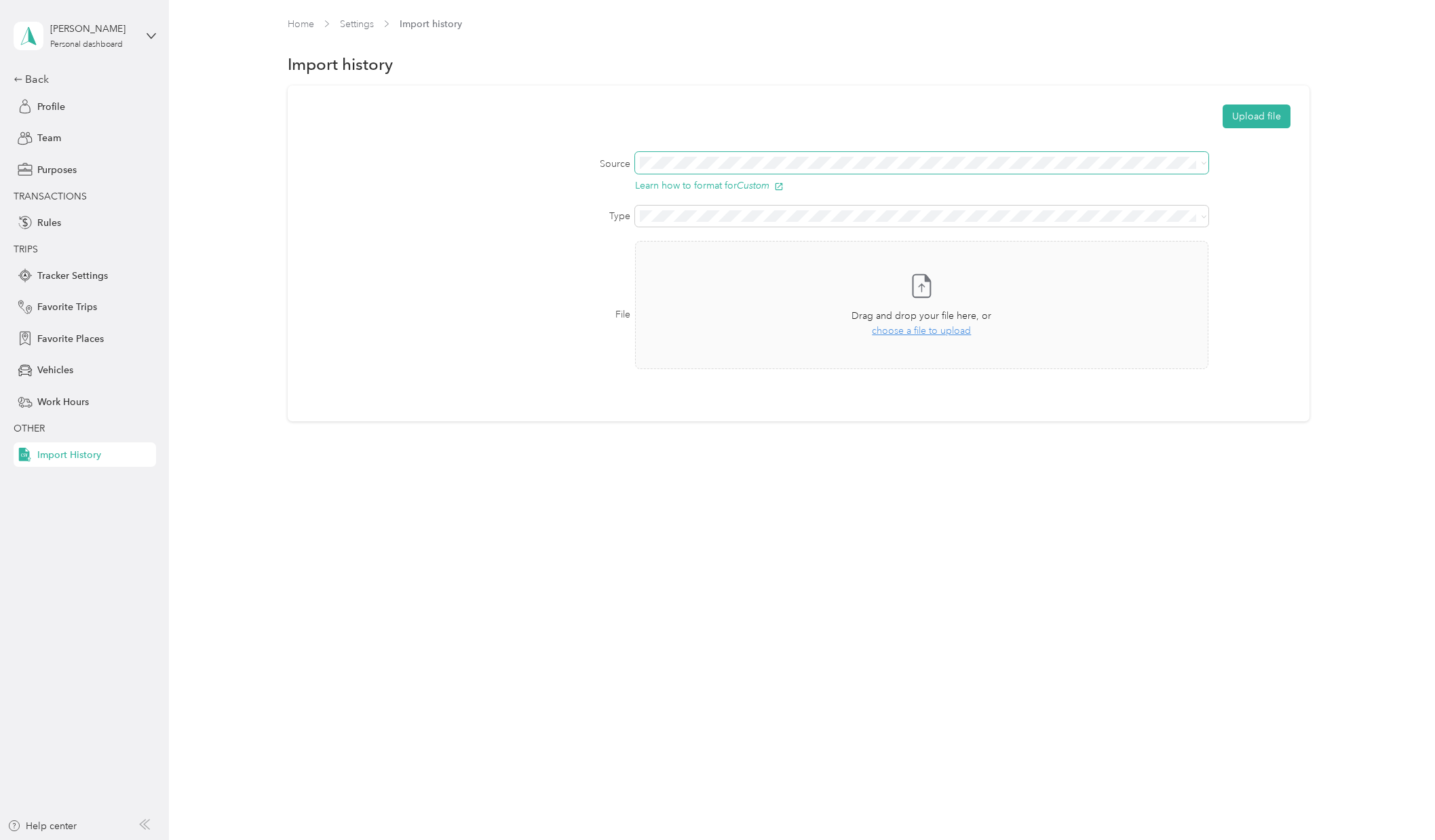
click at [758, 169] on span at bounding box center [922, 163] width 574 height 22
click at [557, 170] on label "Source" at bounding box center [468, 164] width 323 height 14
click at [735, 223] on span at bounding box center [922, 217] width 574 height 22
click at [712, 228] on li "Trips" at bounding box center [926, 239] width 577 height 24
